Goal: Task Accomplishment & Management: Complete application form

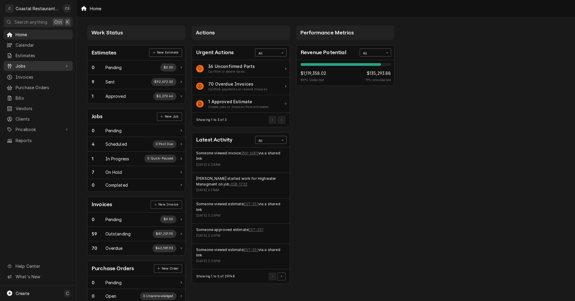
click at [42, 66] on span "Jobs" at bounding box center [38, 66] width 45 height 6
click at [42, 75] on span "Jobs" at bounding box center [43, 76] width 54 height 6
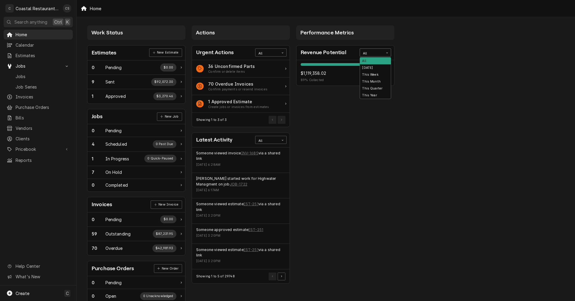
click at [363, 54] on div "All" at bounding box center [371, 53] width 17 height 5
click at [370, 94] on div "This Year" at bounding box center [375, 95] width 31 height 7
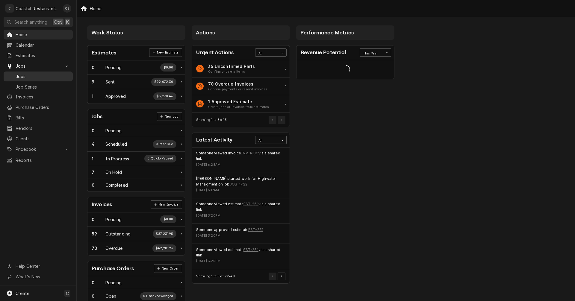
click at [32, 76] on span "Jobs" at bounding box center [43, 76] width 54 height 6
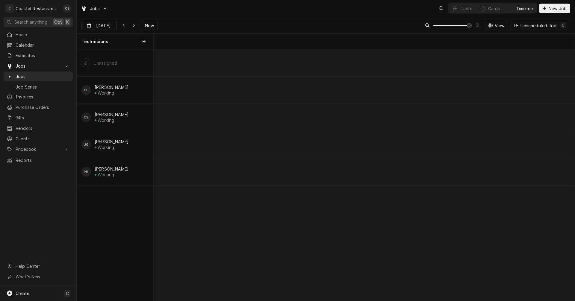
scroll to position [0, 8349]
click at [146, 25] on span "Now" at bounding box center [149, 25] width 11 height 6
type input "Oct 15"
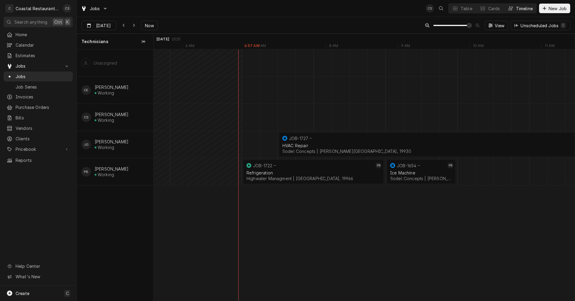
scroll to position [0, 8433]
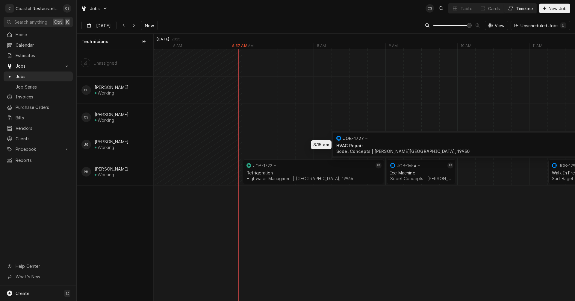
drag, startPoint x: 320, startPoint y: 141, endPoint x: 375, endPoint y: 141, distance: 54.8
click at [375, 141] on div "8:15 AM 12:45 PM JOB-1727 JG HVAC Repair Sodel Concepts | Bethany Beach, 19930 …" at bounding box center [364, 175] width 421 height 252
click at [322, 143] on div "Dynamic Content Wrapper" at bounding box center [377, 144] width 17312 height 27
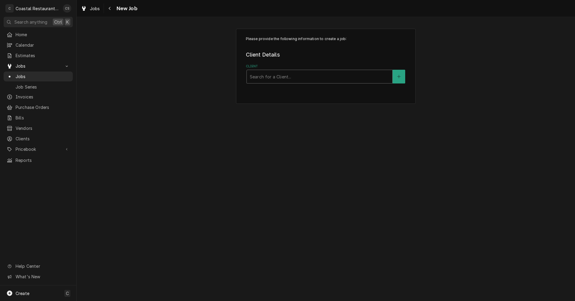
click at [276, 77] on div "Client" at bounding box center [320, 76] width 140 height 11
type input "Big"
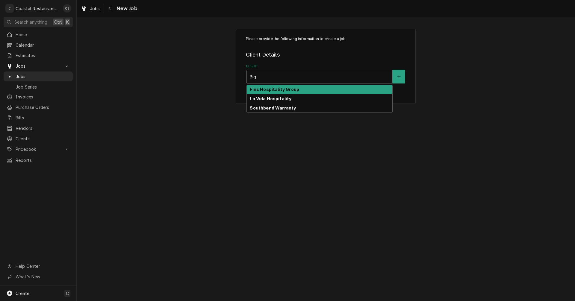
click at [271, 88] on strong "Fins Hospitality Group" at bounding box center [274, 89] width 49 height 5
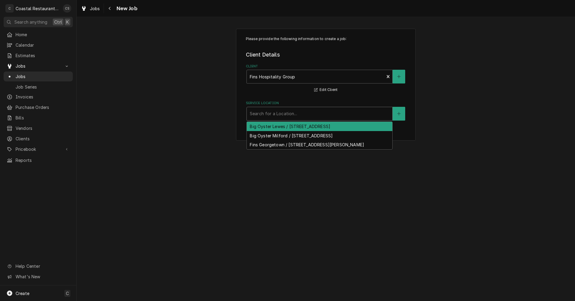
click at [275, 115] on div "Service Location" at bounding box center [320, 113] width 140 height 11
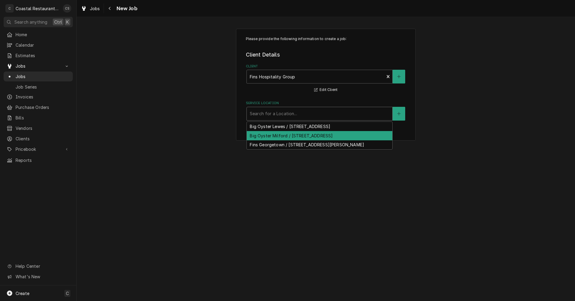
click at [275, 136] on div "Big Oyster Milford / 6152 S Rehoboth Blvd, Milford, DE 19963" at bounding box center [320, 135] width 146 height 9
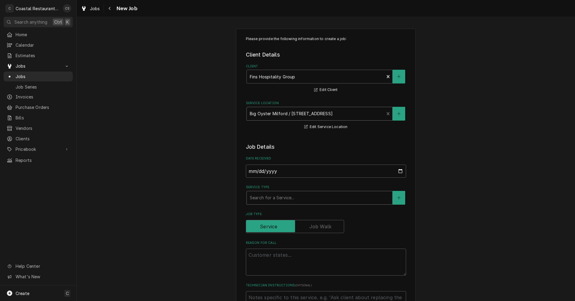
click at [266, 197] on div "Service Type" at bounding box center [320, 198] width 140 height 11
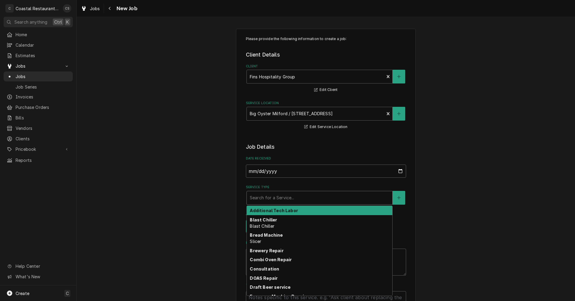
type textarea "x"
type input "w"
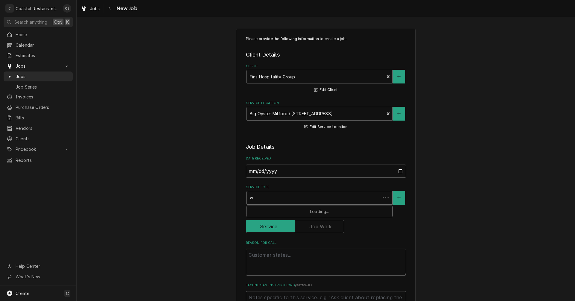
type textarea "x"
type input "wa"
type textarea "x"
type input "wal"
click at [259, 211] on strong "Walk In Cooler" at bounding box center [266, 210] width 32 height 5
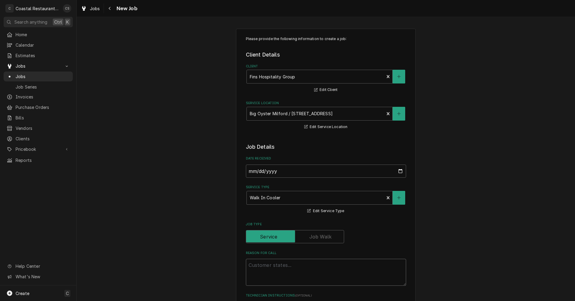
click at [268, 266] on textarea "Reason For Call" at bounding box center [326, 272] width 160 height 27
type textarea "x"
type textarea "w"
type textarea "x"
type textarea "wa"
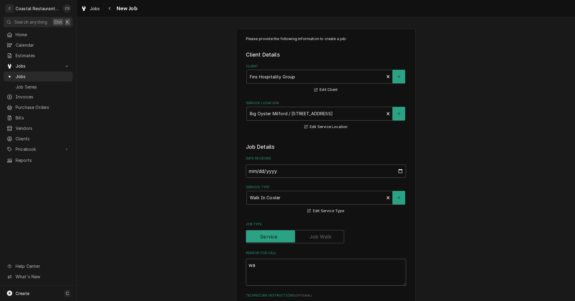
type textarea "x"
type textarea "wal"
type textarea "x"
type textarea "walk"
type textarea "x"
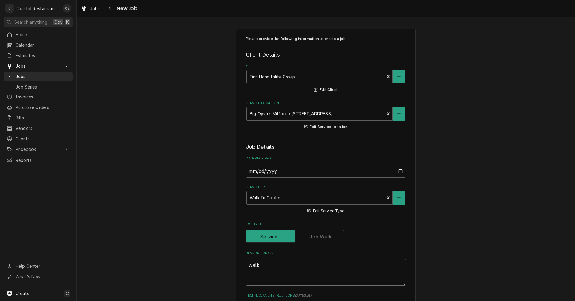
type textarea "walk"
type textarea "x"
type textarea "walk i"
type textarea "x"
type textarea "walk in"
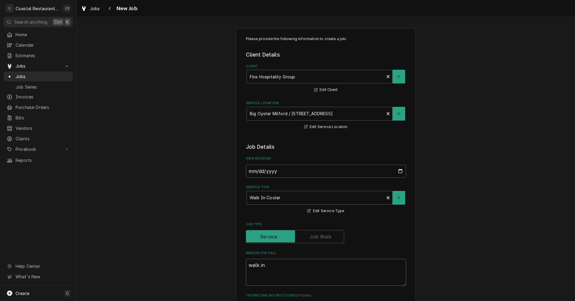
type textarea "x"
type textarea "walk in"
type textarea "x"
type textarea "walk in b"
type textarea "x"
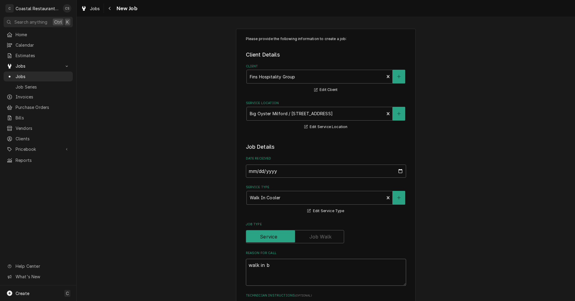
type textarea "walk in be"
type textarea "x"
type textarea "walk in bee"
type textarea "x"
type textarea "walk in beer"
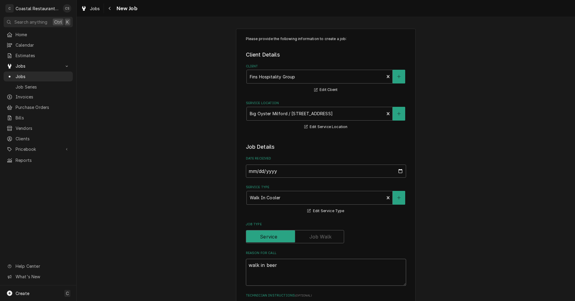
type textarea "x"
type textarea "walk in beer"
type textarea "x"
type textarea "walk in beer c"
type textarea "x"
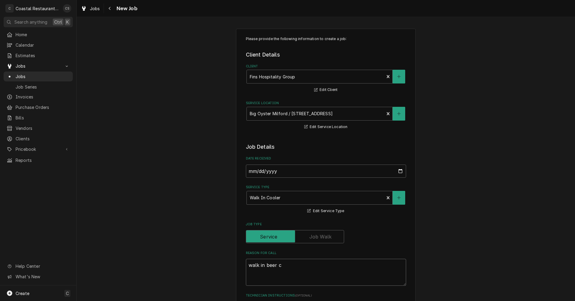
type textarea "walk in beer co"
type textarea "x"
type textarea "walk in beer coo"
type textarea "x"
type textarea "walk in beer cool"
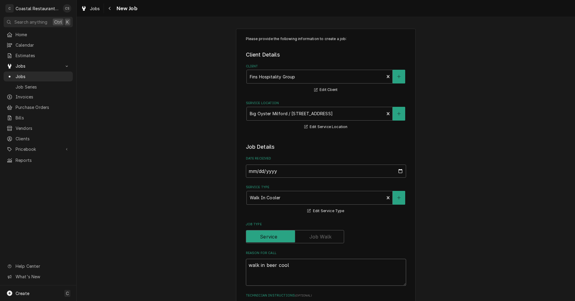
type textarea "x"
type textarea "walk in beer coole"
type textarea "x"
type textarea "walk in beer cooler"
type textarea "x"
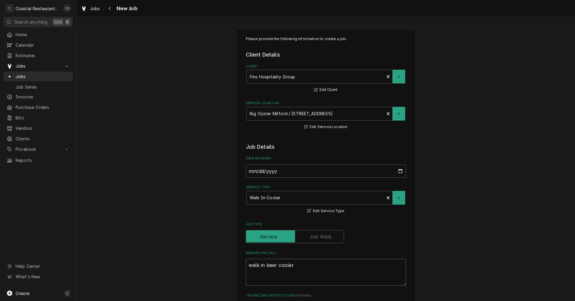
type textarea "walk in beer cooler"
type textarea "x"
type textarea "walk in beer cooler r"
type textarea "x"
type textarea "walk in beer cooler ru"
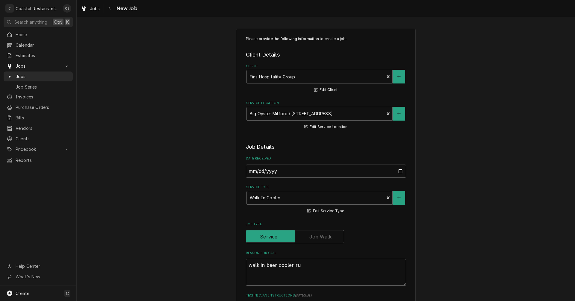
type textarea "x"
type textarea "walk in beer cooler run"
type textarea "x"
type textarea "walk in beer cooler runn"
type textarea "x"
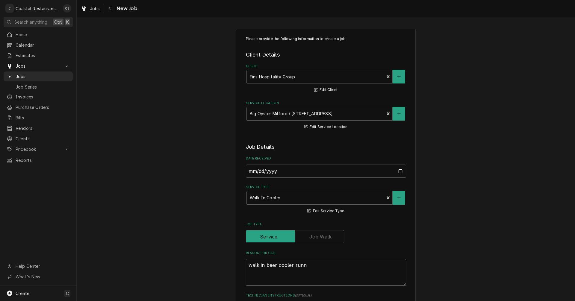
type textarea "walk in beer cooler runni"
type textarea "x"
type textarea "walk in beer cooler runnin"
type textarea "x"
type textarea "walk in beer cooler running"
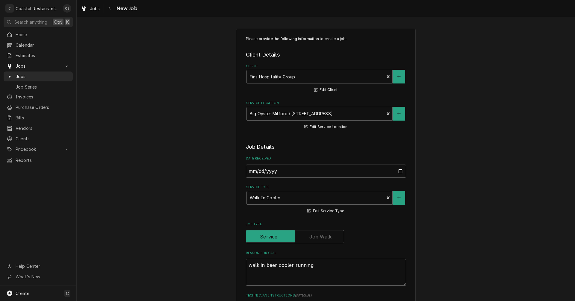
type textarea "x"
type textarea "walk in beer cooler running"
type textarea "x"
type textarea "walk in beer cooler running w"
type textarea "x"
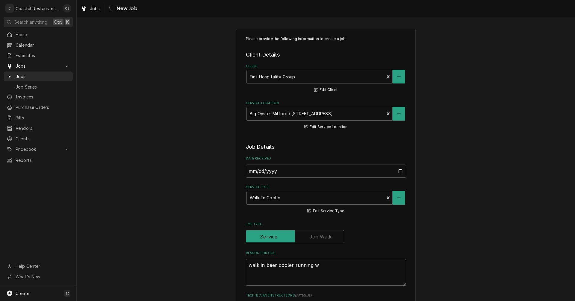
type textarea "walk in beer cooler running wa"
type textarea "x"
type textarea "walk in beer cooler running war"
type textarea "x"
type textarea "walk in beer cooler running warm"
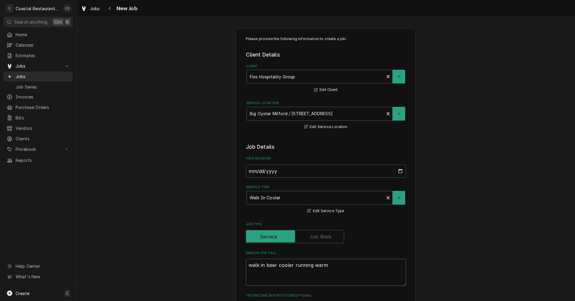
type textarea "x"
type textarea "walk in beer cooler running warm."
type textarea "x"
type textarea "walk in beer cooler running warm."
type textarea "x"
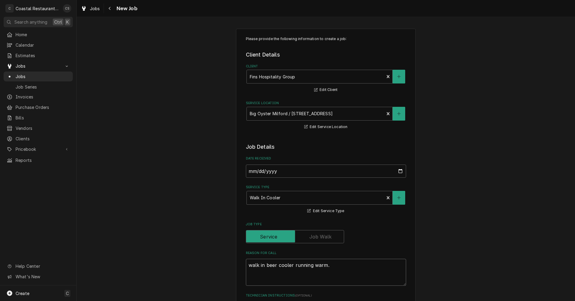
type textarea "walk in beer cooler running warm. i"
type textarea "x"
type textarea "walk in beer cooler running warm. in"
type textarea "x"
type textarea "walk in beer cooler running warm. in"
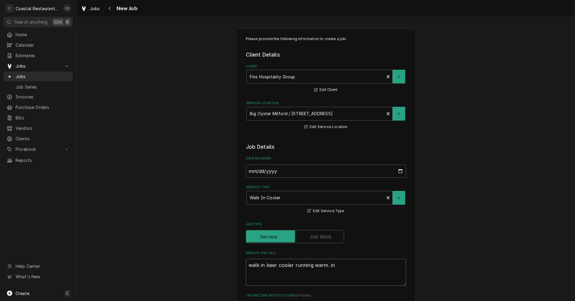
type textarea "x"
type textarea "walk in beer cooler running warm. in b"
type textarea "x"
type textarea "walk in beer cooler running warm. in ba"
type textarea "x"
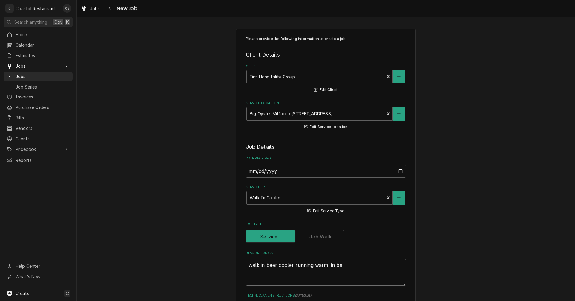
type textarea "walk in beer cooler running warm. in bas"
type textarea "x"
type textarea "walk in beer cooler running warm. in base"
type textarea "x"
type textarea "walk in beer cooler running warm. in basem"
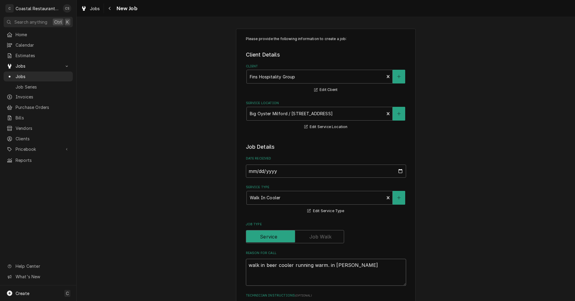
type textarea "x"
type textarea "walk in beer cooler running warm. in baseme"
type textarea "x"
type textarea "walk in beer cooler running warm. in basemen"
type textarea "x"
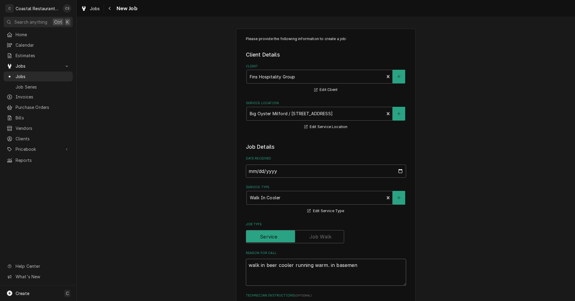
type textarea "walk in beer cooler running warm. in basement"
type textarea "x"
type textarea "walk in beer cooler running warm. in basement"
type textarea "x"
type textarea "walk in beer cooler running warm. in basement o"
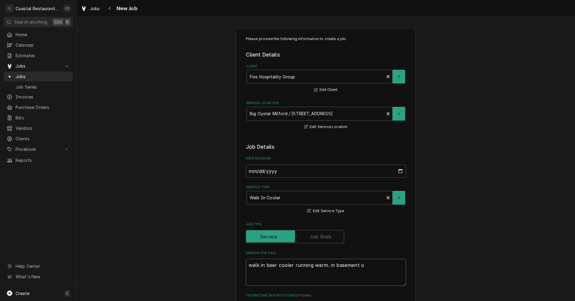
type textarea "x"
type textarea "walk in beer cooler running warm. in basement of"
type textarea "x"
type textarea "walk in beer cooler running warm. in basement of"
type textarea "x"
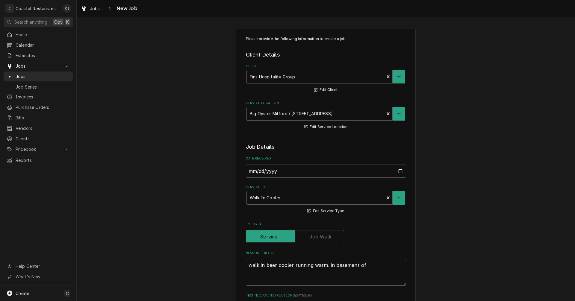
type textarea "walk in beer cooler running warm. in basement of b"
type textarea "x"
type textarea "walk in beer cooler running warm. in basement of bu"
type textarea "x"
type textarea "walk in beer cooler running warm. in basement of bui"
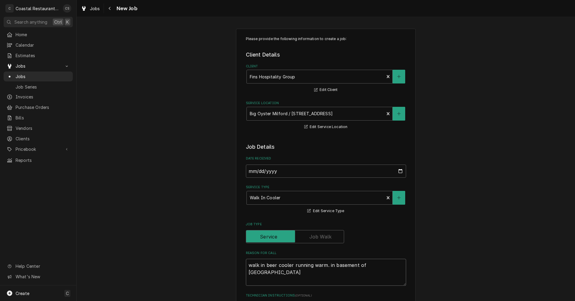
type textarea "x"
type textarea "walk in beer cooler running warm. in basement of buil"
type textarea "x"
type textarea "walk in beer cooler running warm. in basement of build"
type textarea "x"
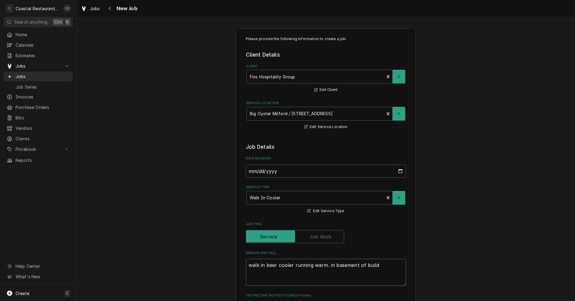
type textarea "walk in beer cooler running warm. in basement of buildi"
type textarea "x"
type textarea "walk in beer cooler running warm. in basement of buildin"
type textarea "x"
type textarea "walk in beer cooler running warm. in basement of building"
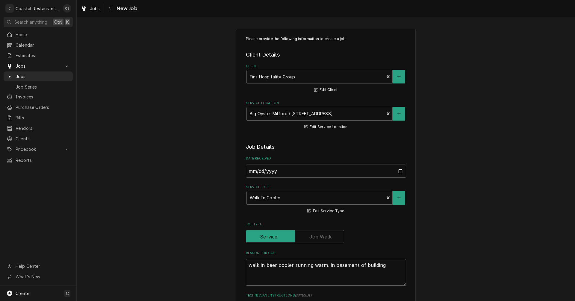
type textarea "x"
type textarea "walk in beer cooler running warm. in basement of building."
click at [328, 266] on textarea "walk in beer cooler running warm. in basement of building." at bounding box center [326, 272] width 160 height 27
type textarea "x"
type textarea "walk in beer cooler running warm. n basement of building."
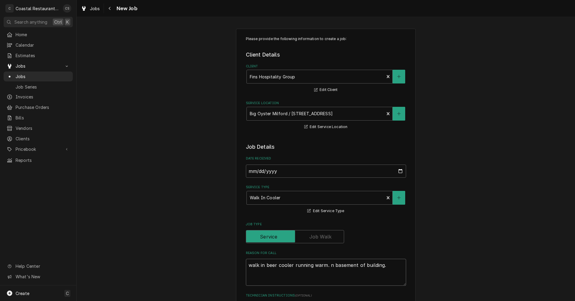
type textarea "x"
type textarea "walk in beer cooler running warm. In basement of building."
type textarea "x"
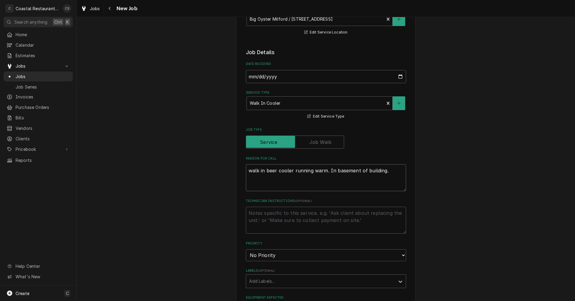
scroll to position [150, 0]
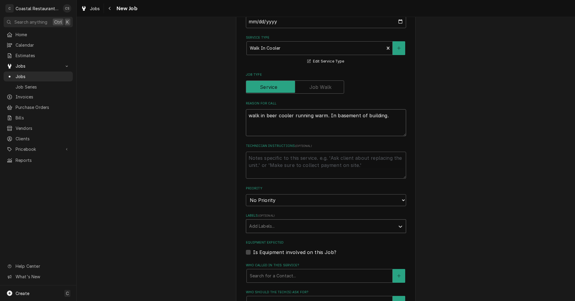
type textarea "walk in beer cooler running warm. In basement of building."
click at [274, 227] on div "Labels" at bounding box center [320, 226] width 143 height 11
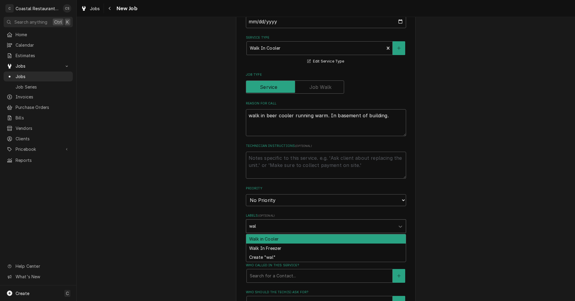
type input "walk"
click at [267, 241] on div "Walk in Cooler" at bounding box center [326, 239] width 160 height 9
type textarea "x"
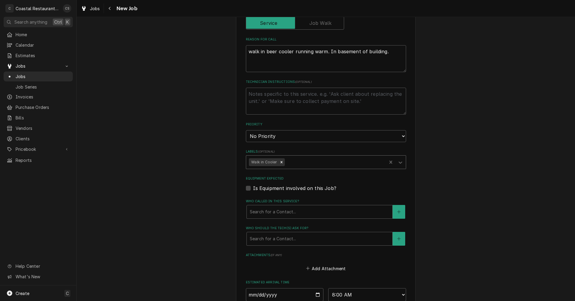
scroll to position [240, 0]
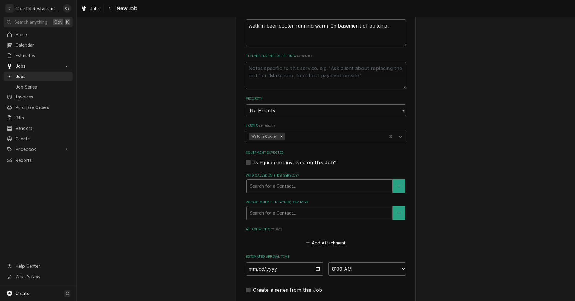
click at [273, 189] on div "Who called in this service?" at bounding box center [320, 186] width 140 height 11
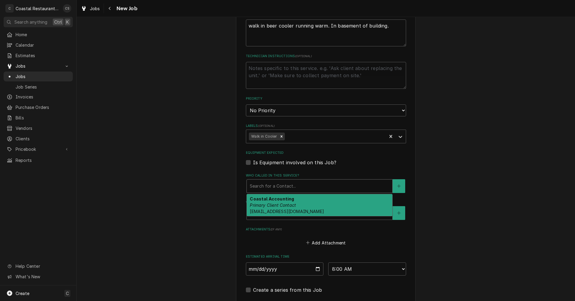
click at [271, 188] on div "Who called in this service?" at bounding box center [320, 186] width 140 height 11
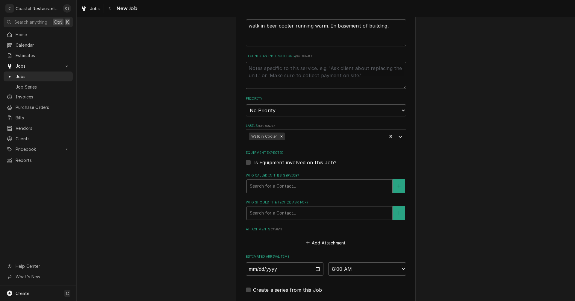
click at [272, 190] on div "Who called in this service?" at bounding box center [320, 186] width 140 height 11
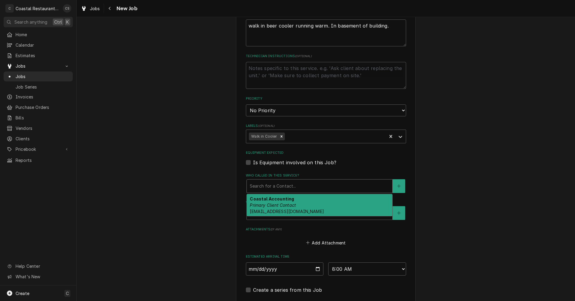
click at [273, 190] on div "Who called in this service?" at bounding box center [320, 186] width 140 height 11
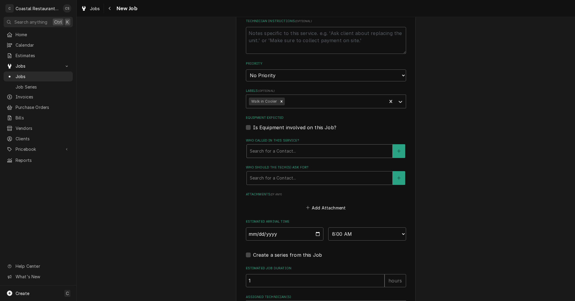
scroll to position [340, 0]
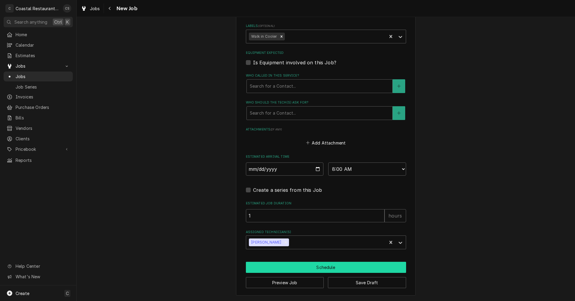
click at [302, 267] on button "Schedule" at bounding box center [326, 267] width 160 height 11
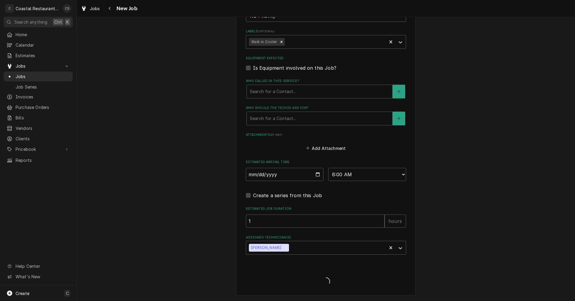
type textarea "x"
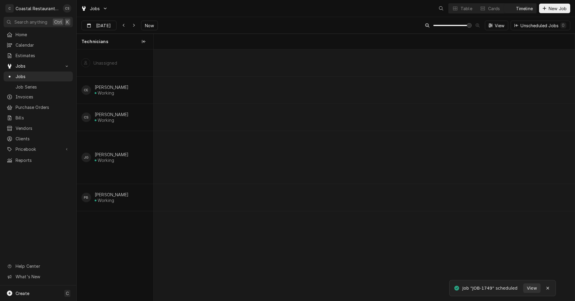
scroll to position [0, 8361]
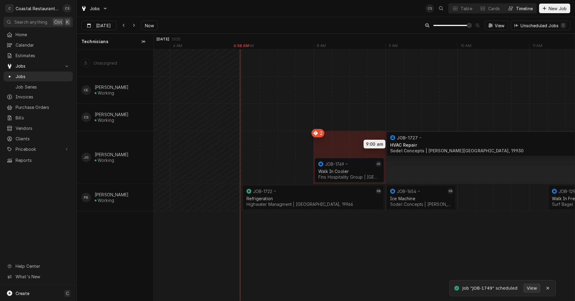
drag, startPoint x: 369, startPoint y: 144, endPoint x: 419, endPoint y: 143, distance: 49.7
click at [419, 143] on div "9:00 AM 1:30 PM JOB-1727 JG HVAC Repair Sodel Concepts | Bethany Beach, 19930 4…" at bounding box center [364, 175] width 421 height 252
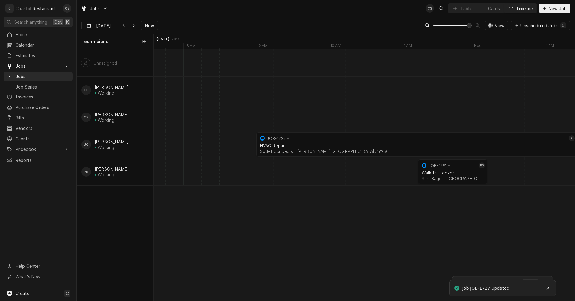
scroll to position [0, 8454]
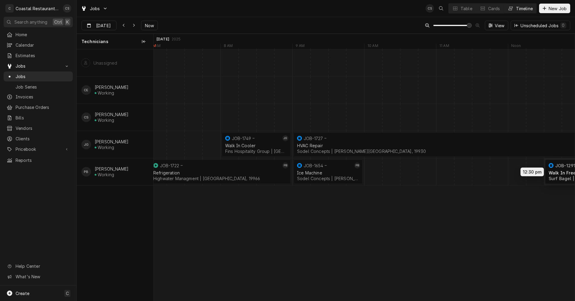
drag, startPoint x: 476, startPoint y: 170, endPoint x: 562, endPoint y: 170, distance: 85.4
click at [562, 170] on div "9:00 AM 10:00 AM JOB-1654 PB Ice Machine Sodel Concepts | Bethany Beach, 19930 …" at bounding box center [364, 175] width 421 height 252
click at [133, 26] on icon "Dynamic Content Wrapper" at bounding box center [134, 25] width 3 height 4
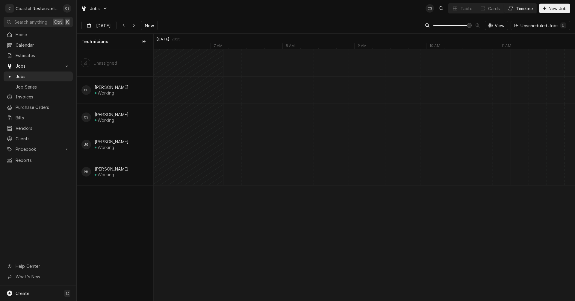
scroll to position [0, 10118]
click at [123, 26] on icon "Dynamic Content Wrapper" at bounding box center [124, 25] width 3 height 4
type input "Oct 15"
